Goal: Find specific page/section: Find specific page/section

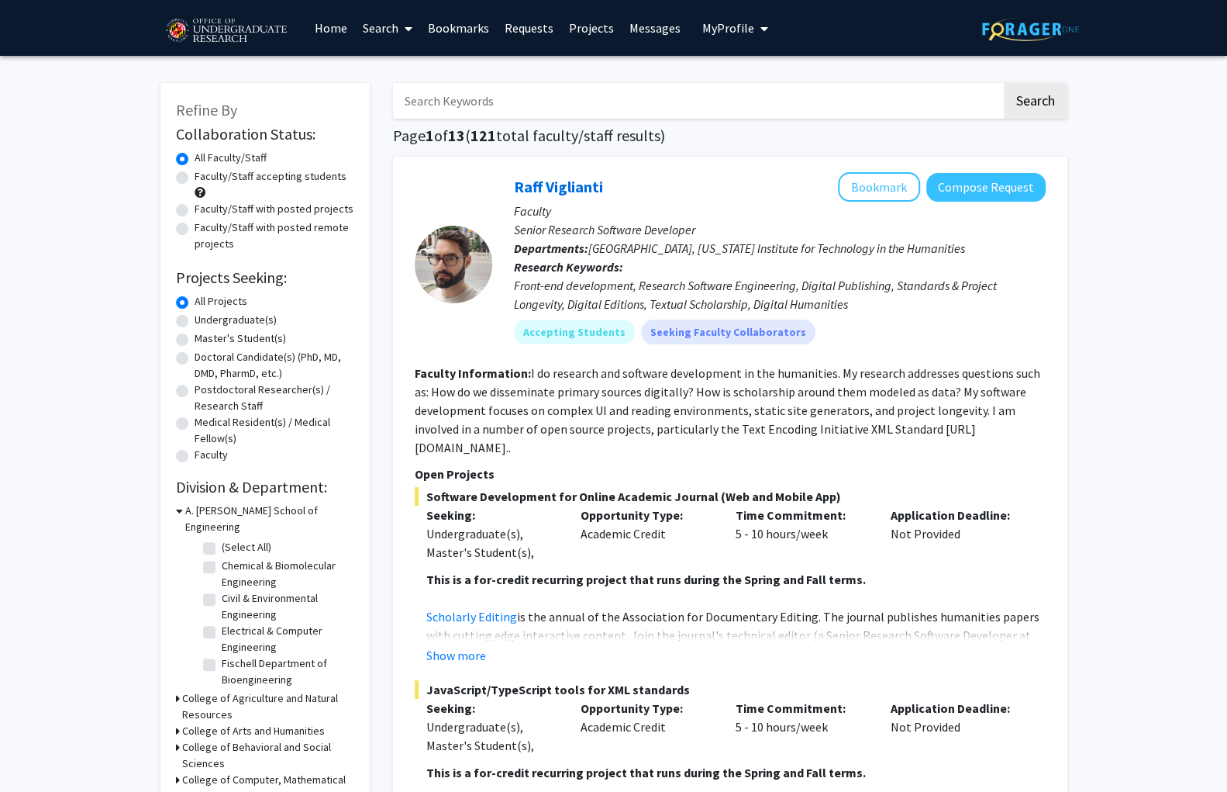
click at [181, 312] on div "Undergraduate(s)" at bounding box center [265, 321] width 178 height 19
click at [195, 312] on label "Undergraduate(s)" at bounding box center [236, 320] width 82 height 16
click at [195, 312] on input "Undergraduate(s)" at bounding box center [200, 317] width 10 height 10
radio input "true"
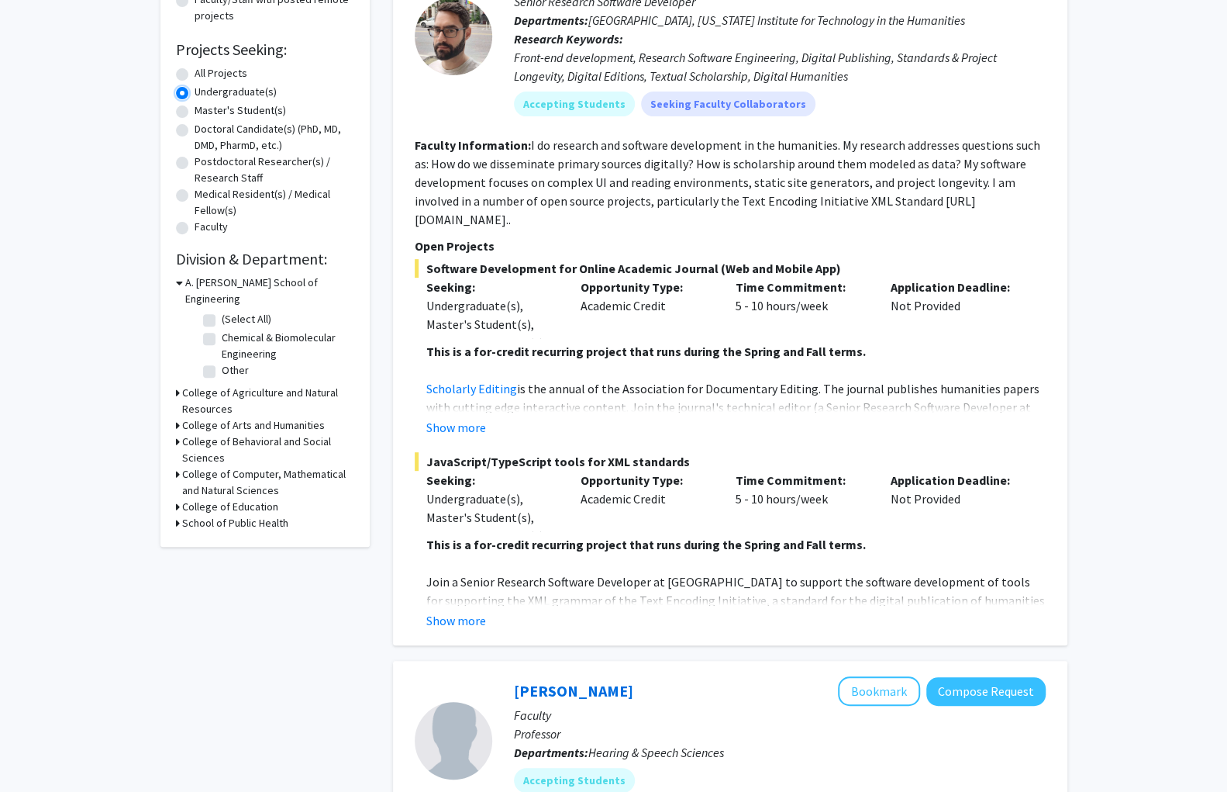
scroll to position [236, 0]
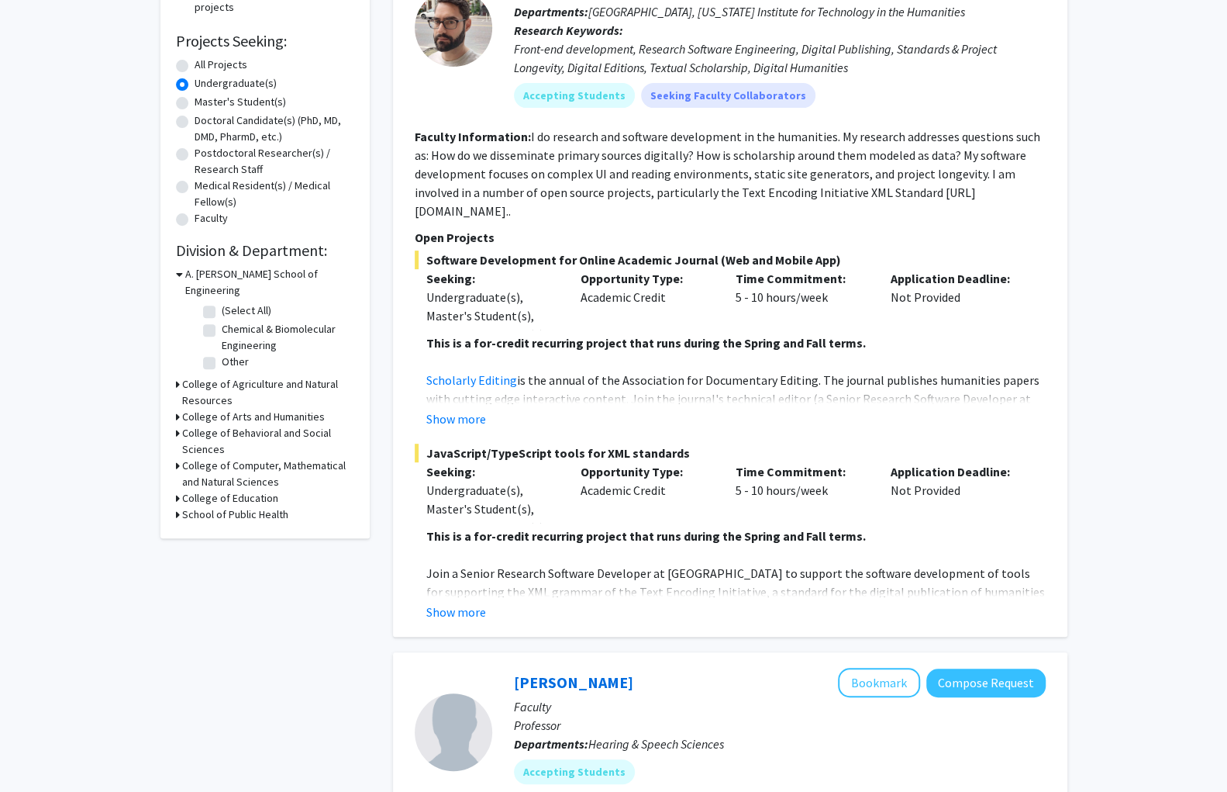
click at [178, 266] on div "A. [PERSON_NAME] School of Engineering" at bounding box center [265, 282] width 178 height 33
click at [177, 266] on icon at bounding box center [179, 274] width 7 height 16
